Goal: Information Seeking & Learning: Learn about a topic

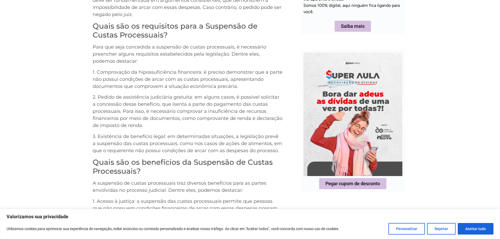
scroll to position [420, 0]
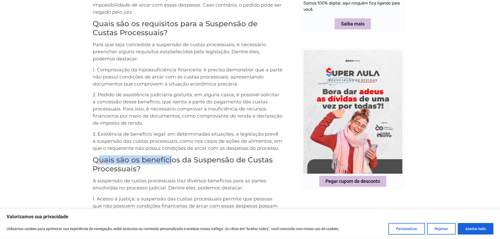
drag, startPoint x: 96, startPoint y: 161, endPoint x: 168, endPoint y: 157, distance: 72.0
click at [169, 157] on h3 "Quais são os benefícios da Suspensão de Custas Processuais?" at bounding box center [188, 165] width 190 height 18
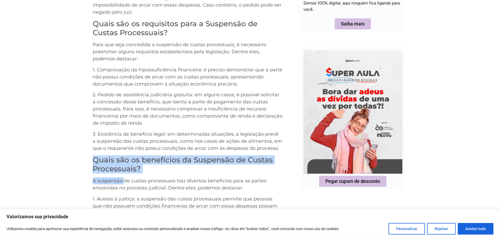
drag, startPoint x: 93, startPoint y: 158, endPoint x: 124, endPoint y: 174, distance: 35.3
click at [124, 174] on div "O que é Suspensão de Custas Processuais? A suspensão de custas processuais é um…" at bounding box center [188, 141] width 190 height 634
click at [116, 154] on div "O que é Suspensão de Custas Processuais? A suspensão de custas processuais é um…" at bounding box center [188, 141] width 190 height 634
click at [106, 164] on h3 "Quais são os benefícios da Suspensão de Custas Processuais?" at bounding box center [188, 165] width 190 height 18
drag, startPoint x: 119, startPoint y: 167, endPoint x: 142, endPoint y: 174, distance: 24.1
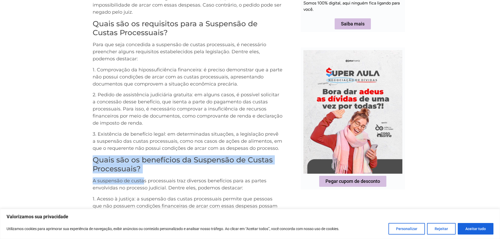
click at [142, 174] on div "O que é Suspensão de Custas Processuais? A suspensão de custas processuais é um…" at bounding box center [250, 142] width 500 height 633
click at [141, 167] on h3 "Quais são os benefícios da Suspensão de Custas Processuais?" at bounding box center [188, 165] width 190 height 18
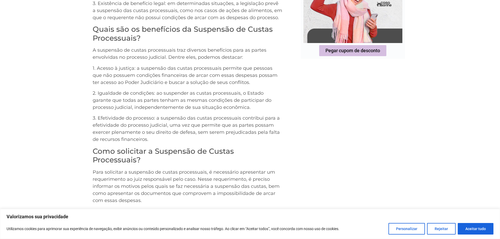
scroll to position [550, 0]
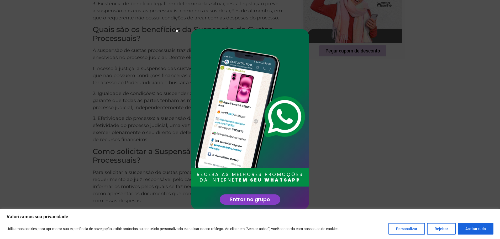
click at [177, 30] on use "Close" at bounding box center [177, 31] width 3 height 3
